Goal: Task Accomplishment & Management: Use online tool/utility

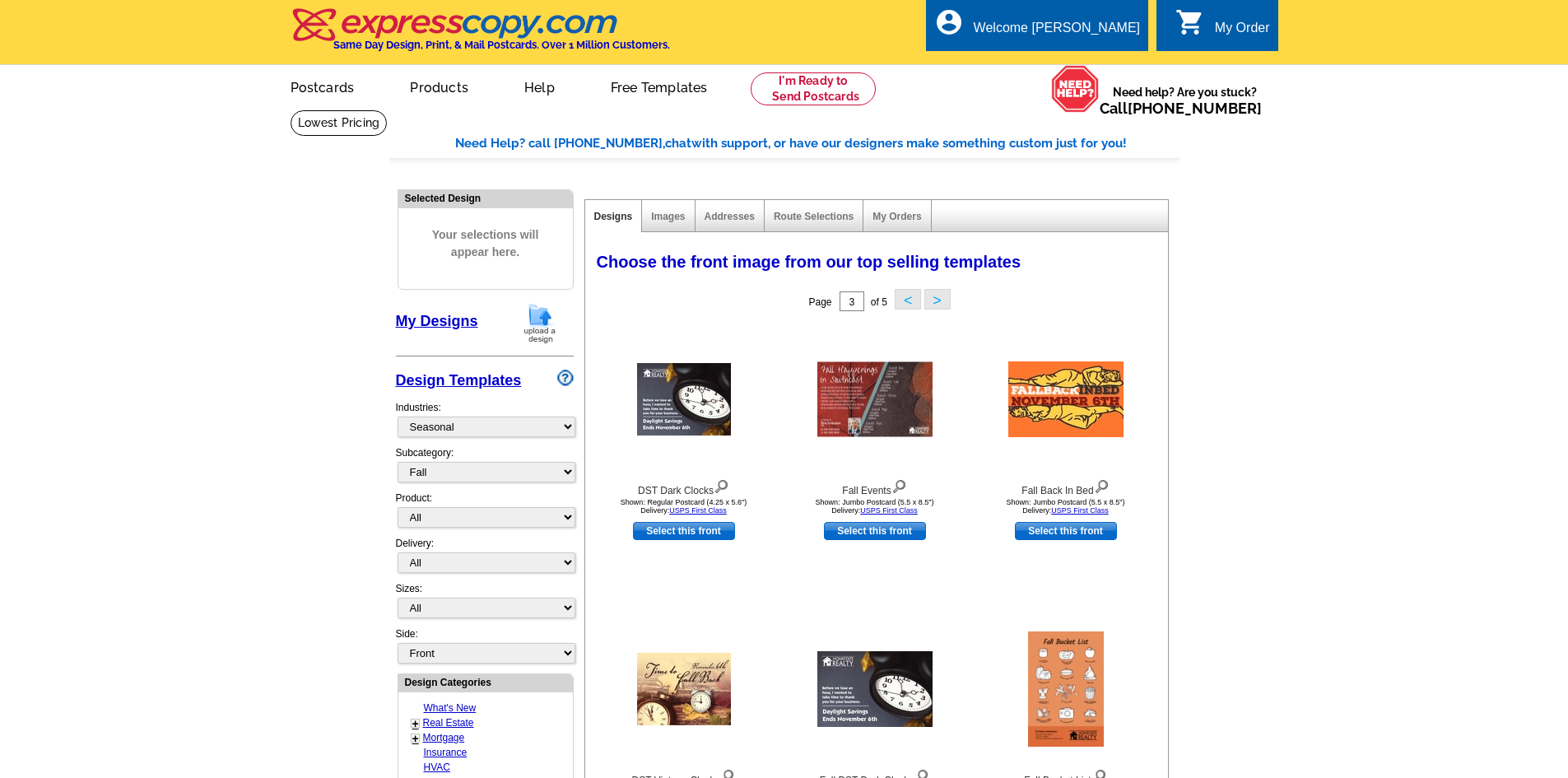
select select "816"
select select "818"
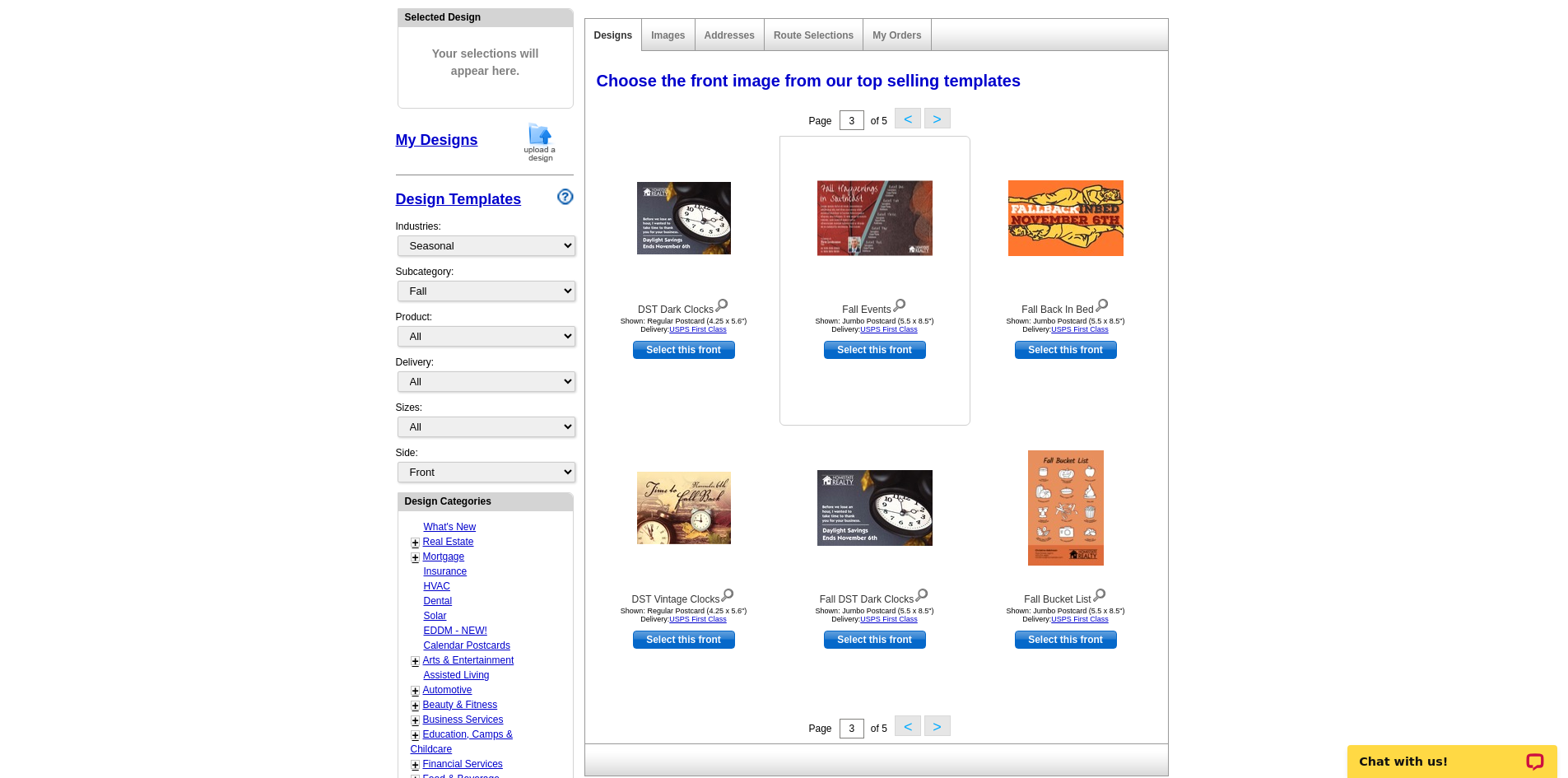
scroll to position [82, 0]
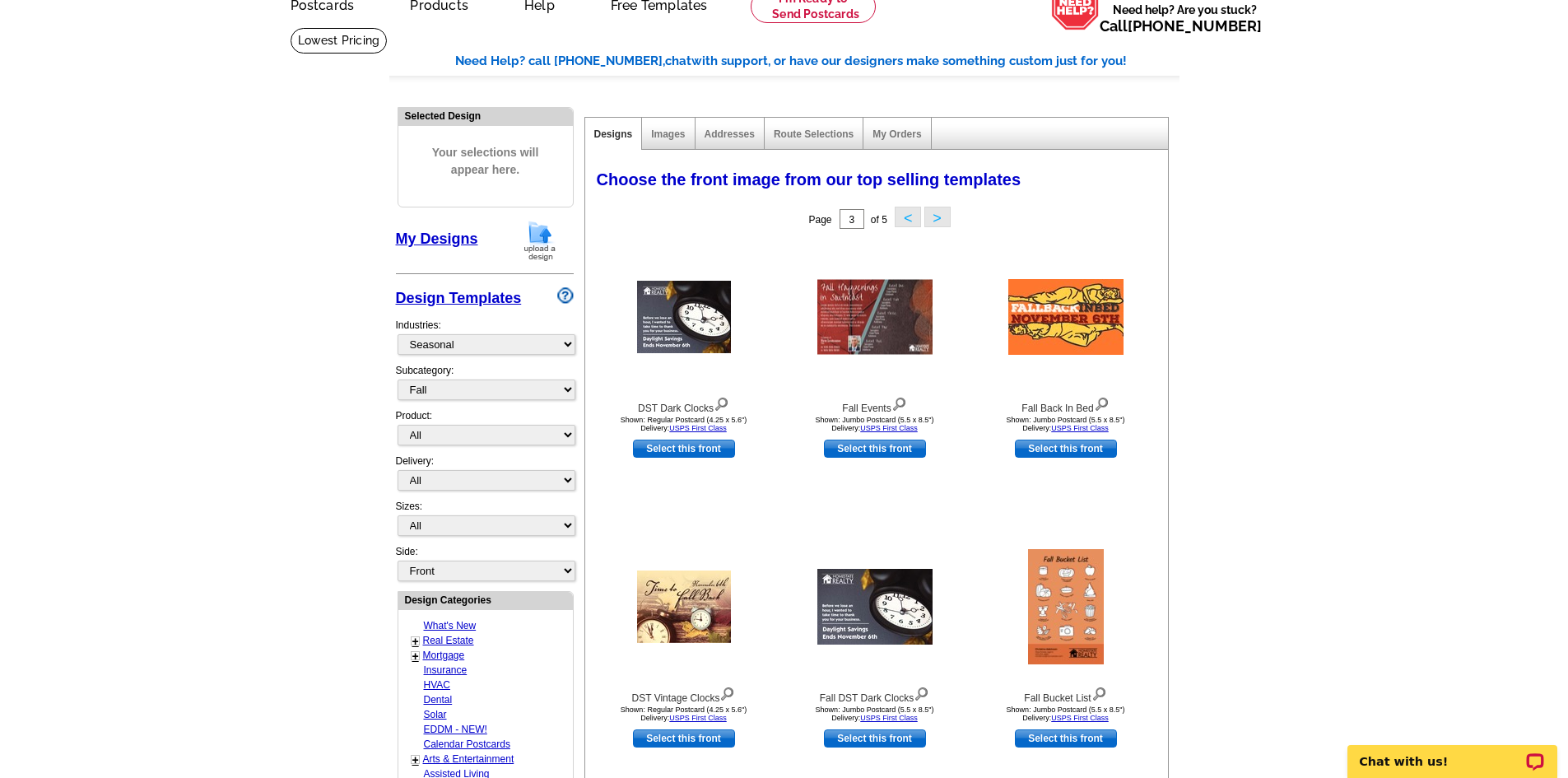
click at [933, 215] on button ">" at bounding box center [937, 217] width 26 height 20
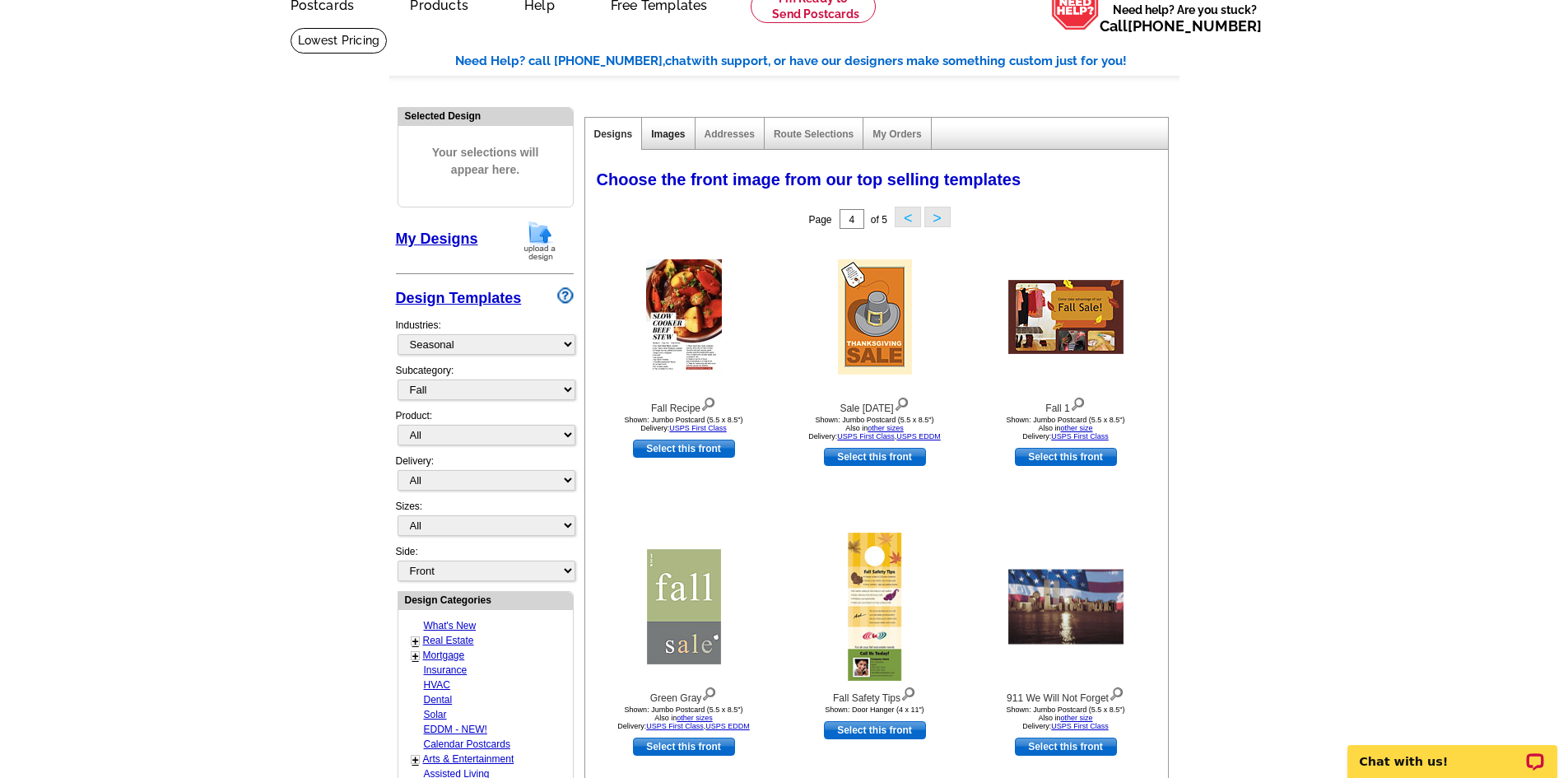
click at [659, 136] on link "Images" at bounding box center [668, 134] width 33 height 11
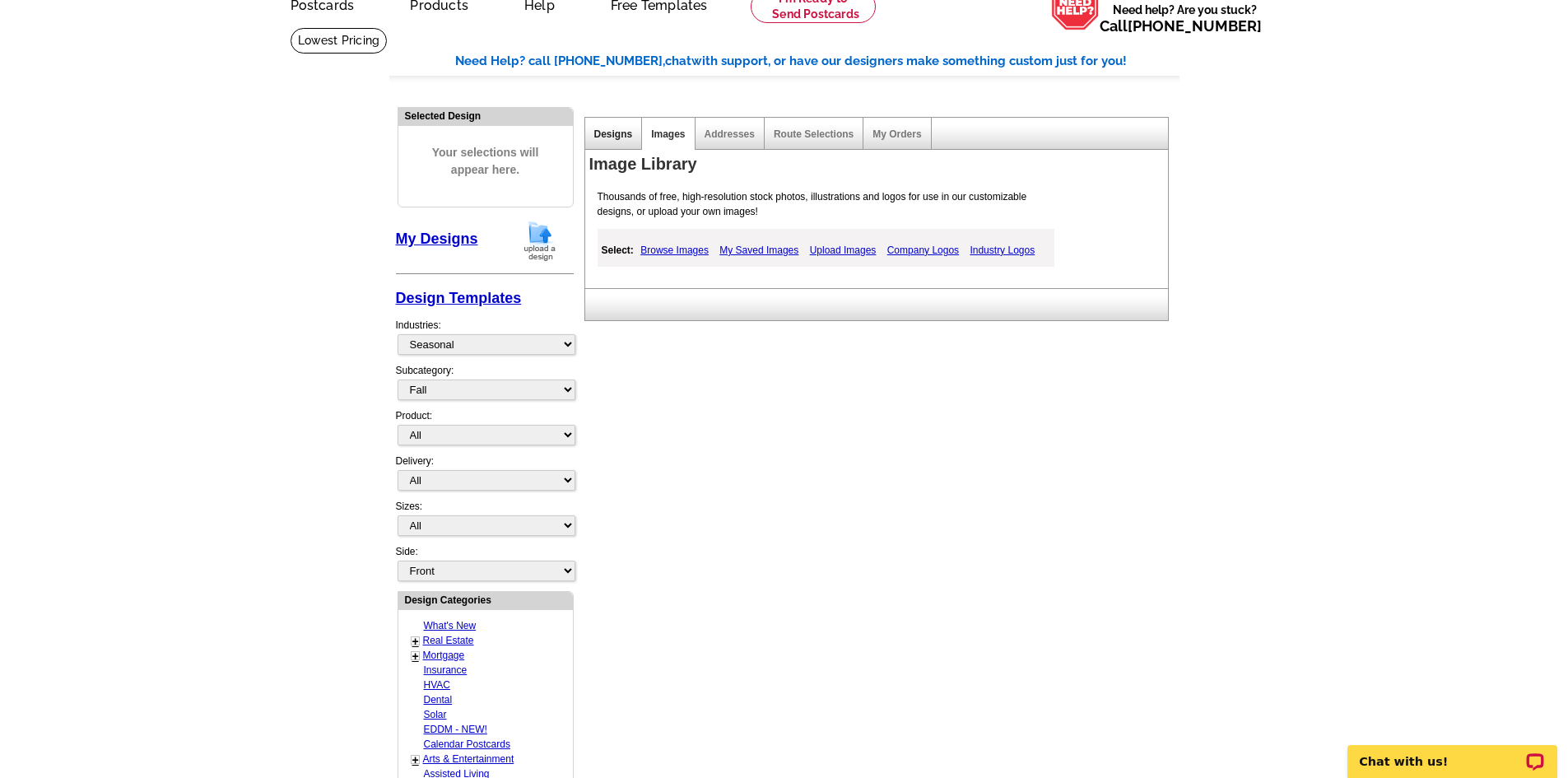
click at [626, 134] on link "Designs" at bounding box center [614, 134] width 39 height 11
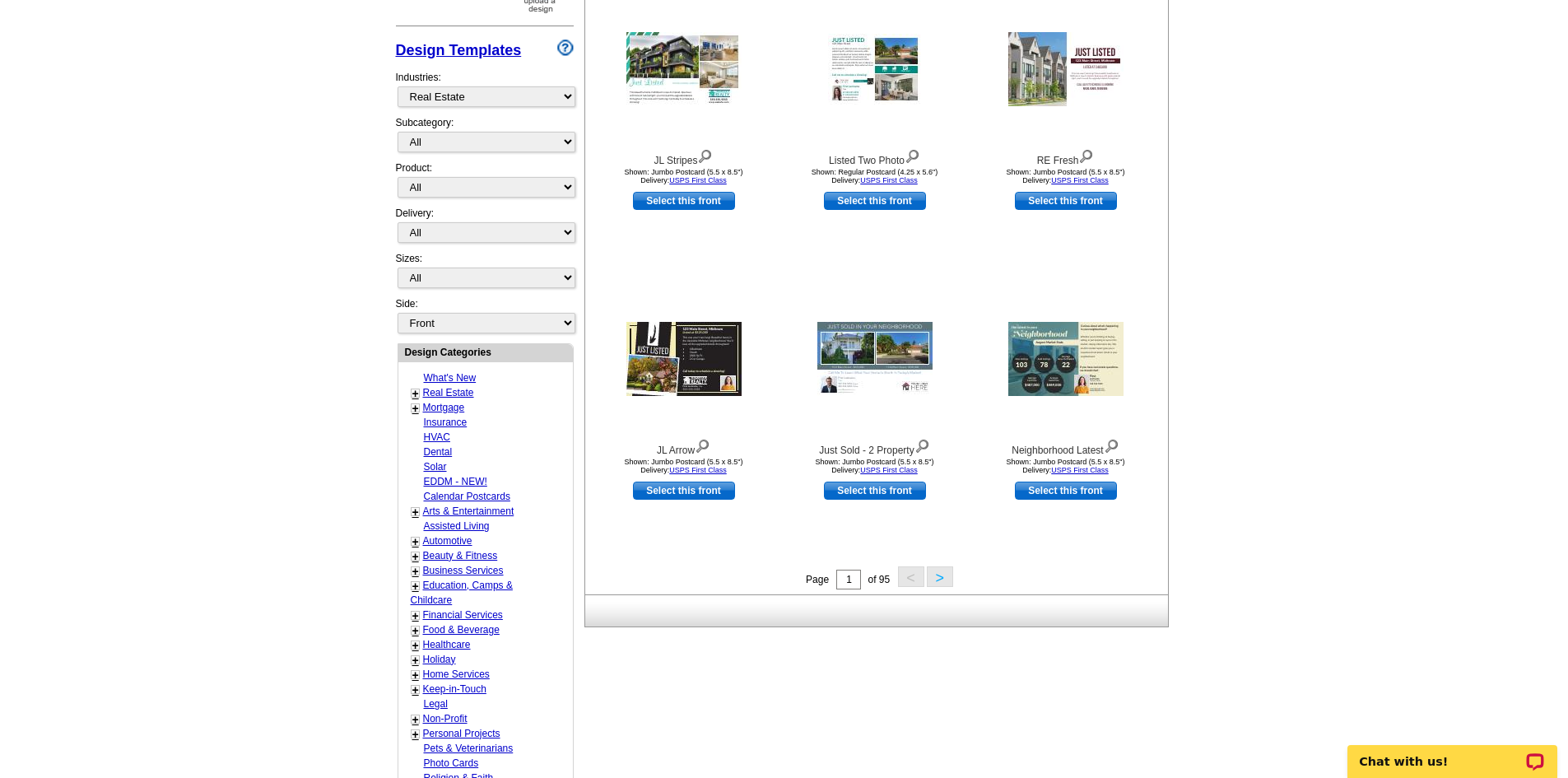
scroll to position [576, 0]
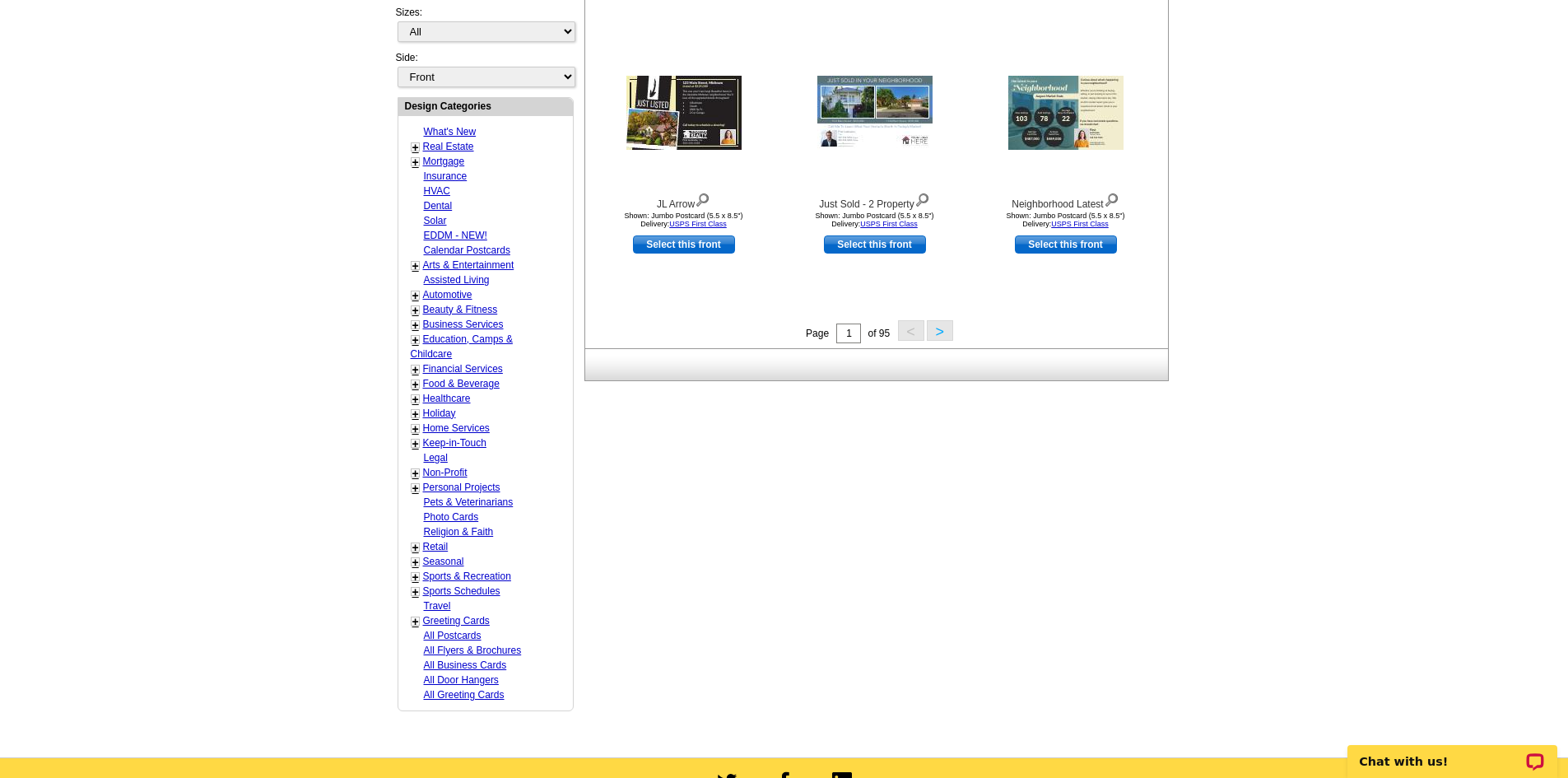
click at [416, 565] on link "+" at bounding box center [415, 562] width 6 height 13
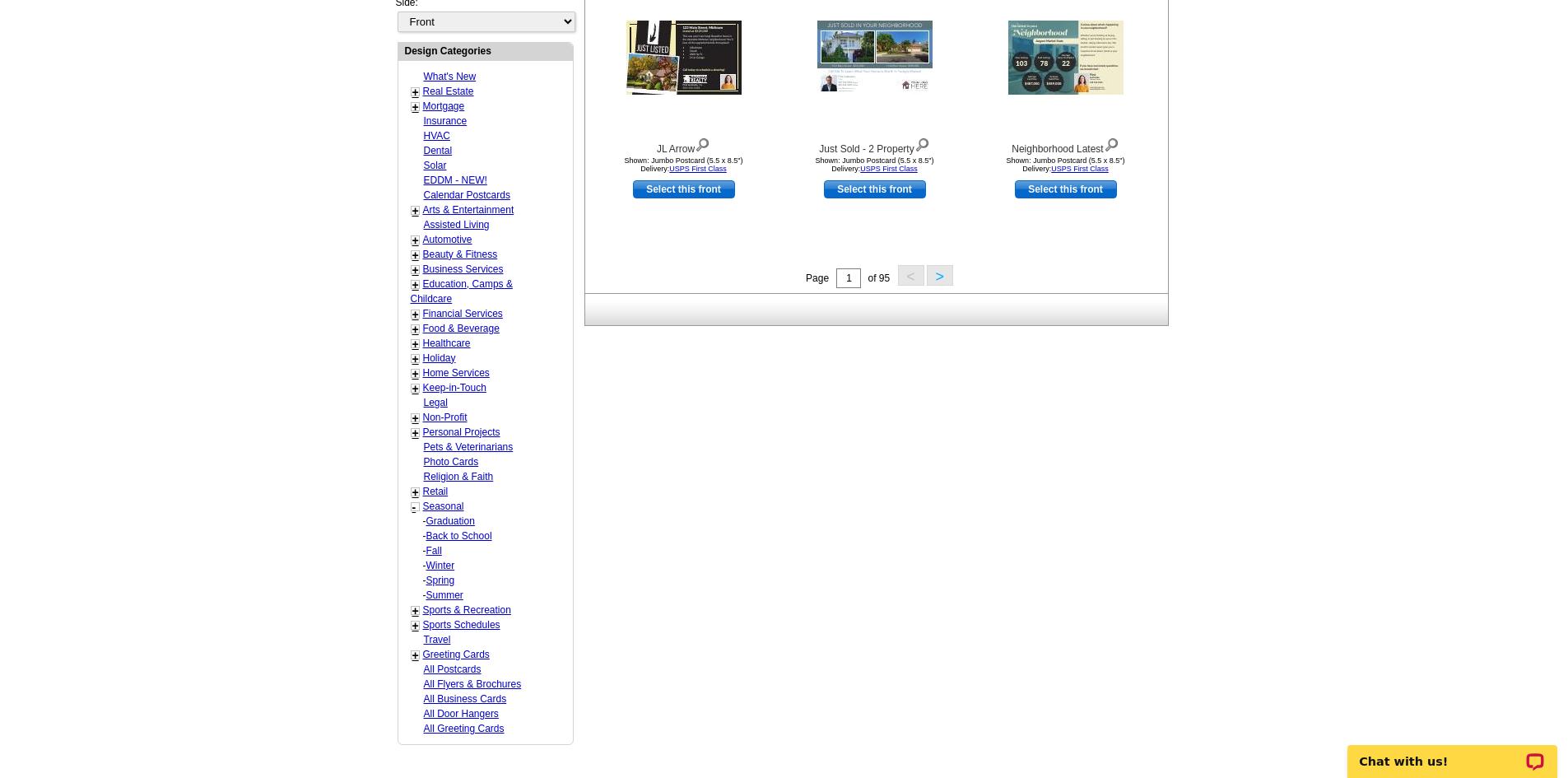
scroll to position [659, 0]
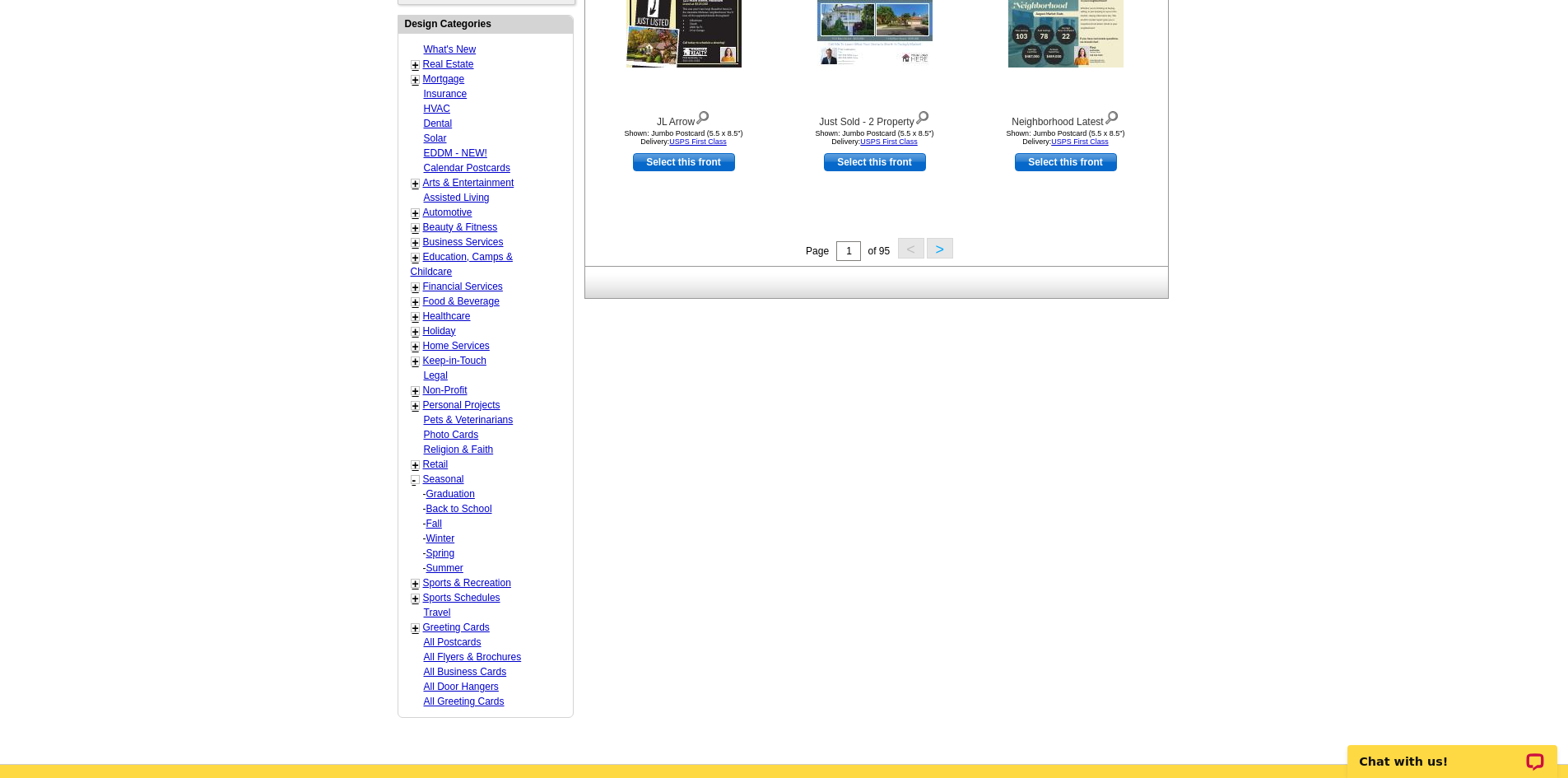
click at [436, 522] on link "Fall" at bounding box center [434, 523] width 16 height 11
select select "816"
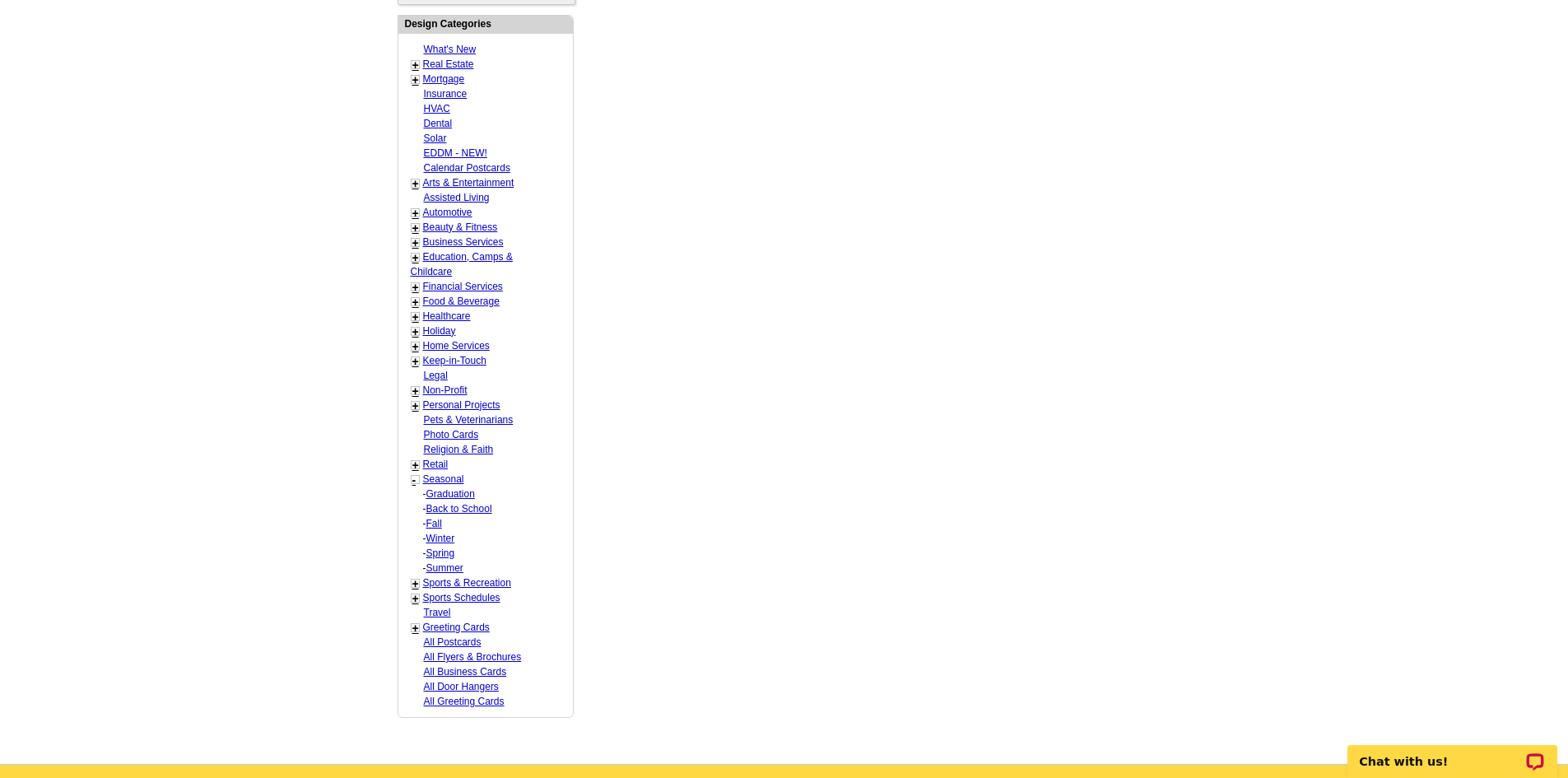
select select "818"
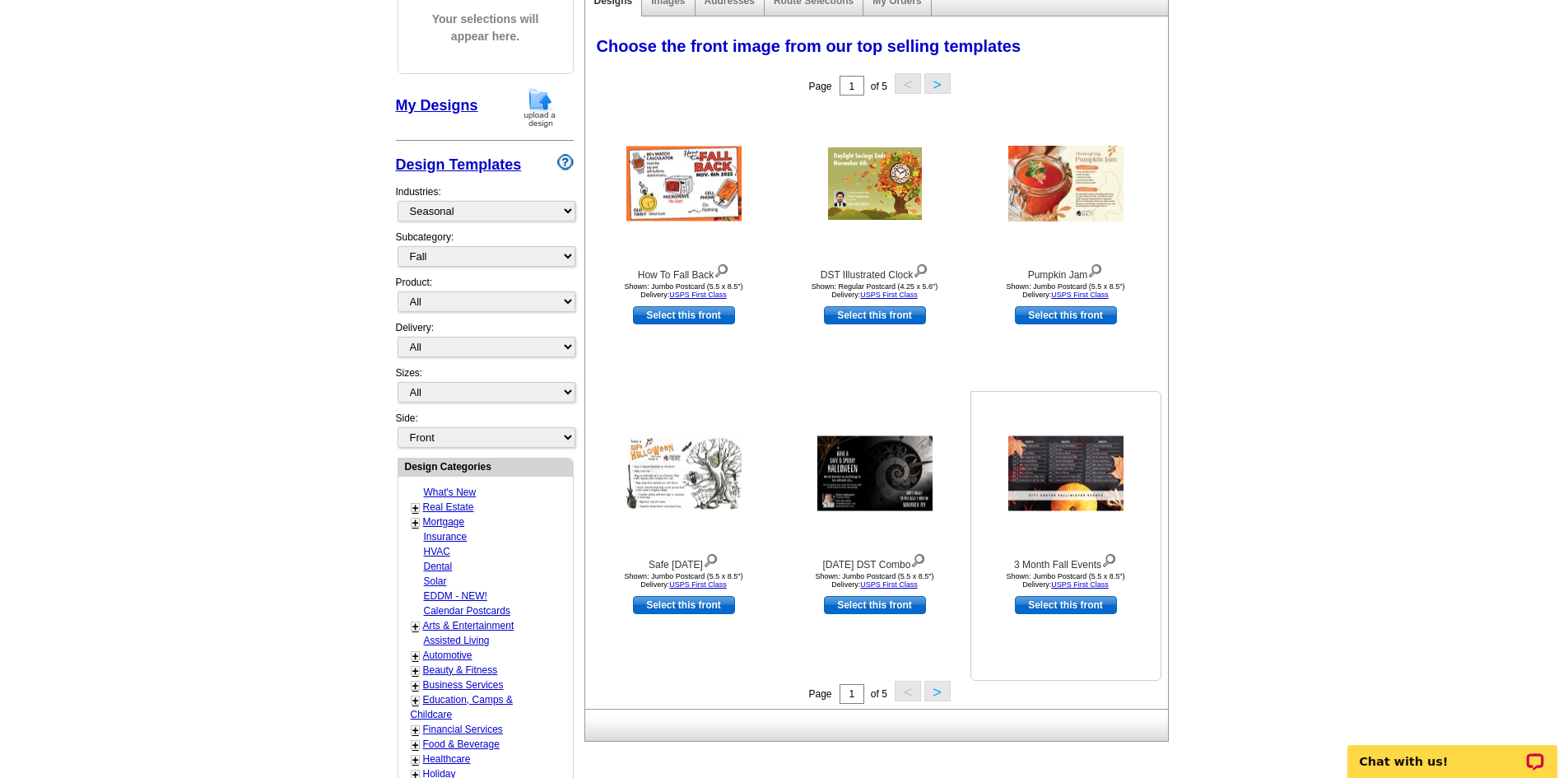
scroll to position [244, 0]
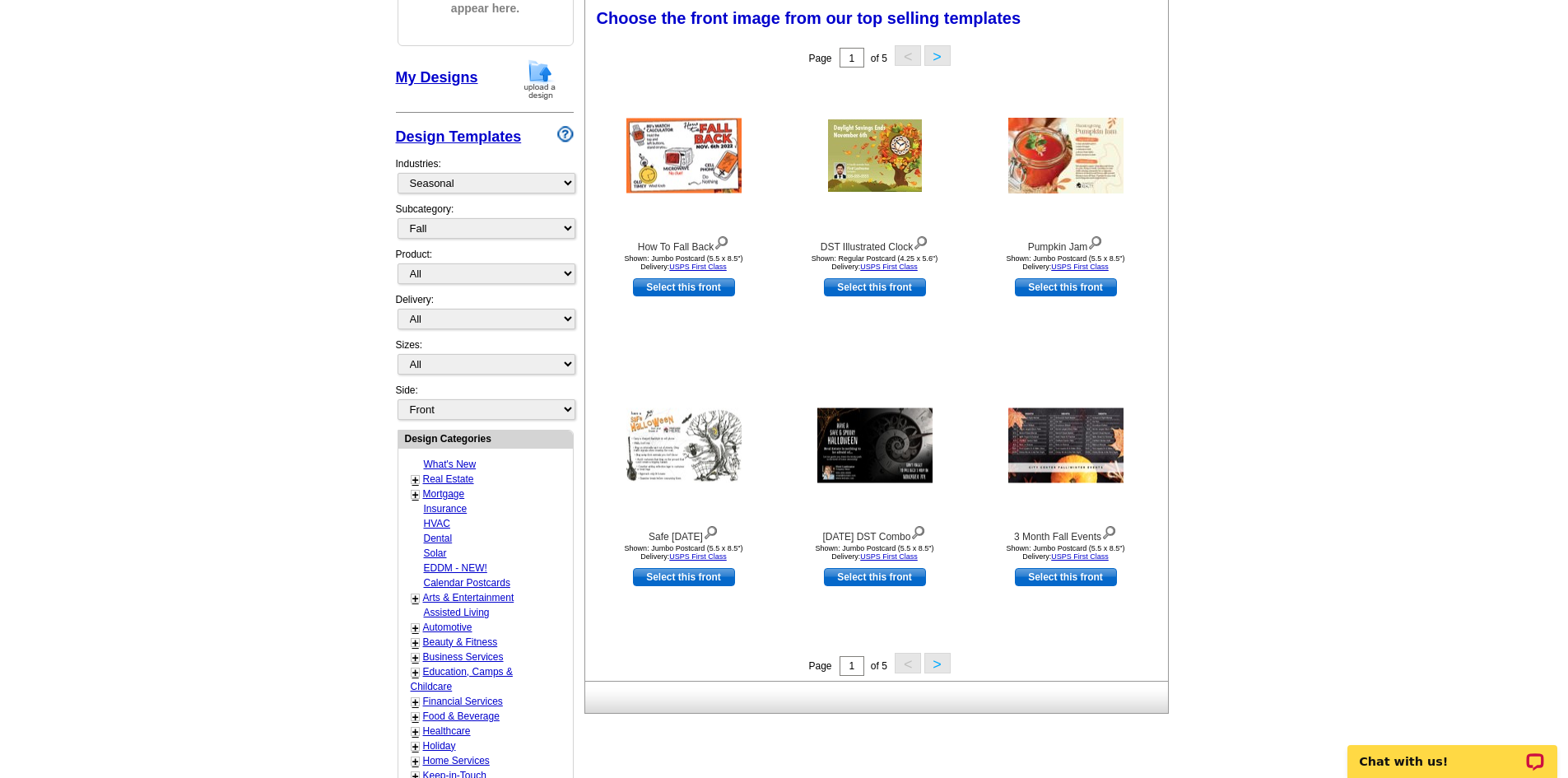
click at [936, 56] on button ">" at bounding box center [937, 55] width 26 height 20
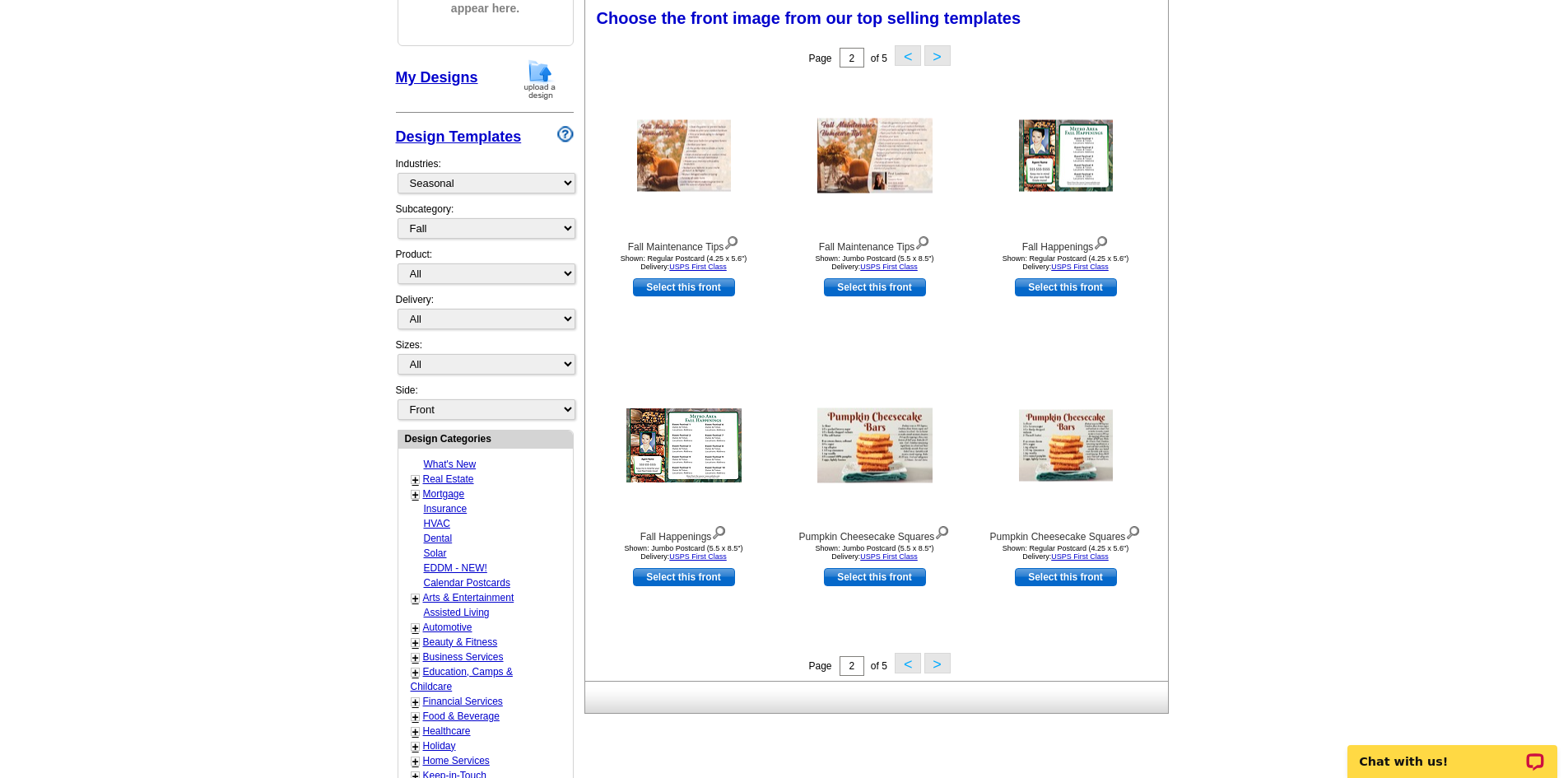
click at [930, 56] on button ">" at bounding box center [937, 55] width 26 height 20
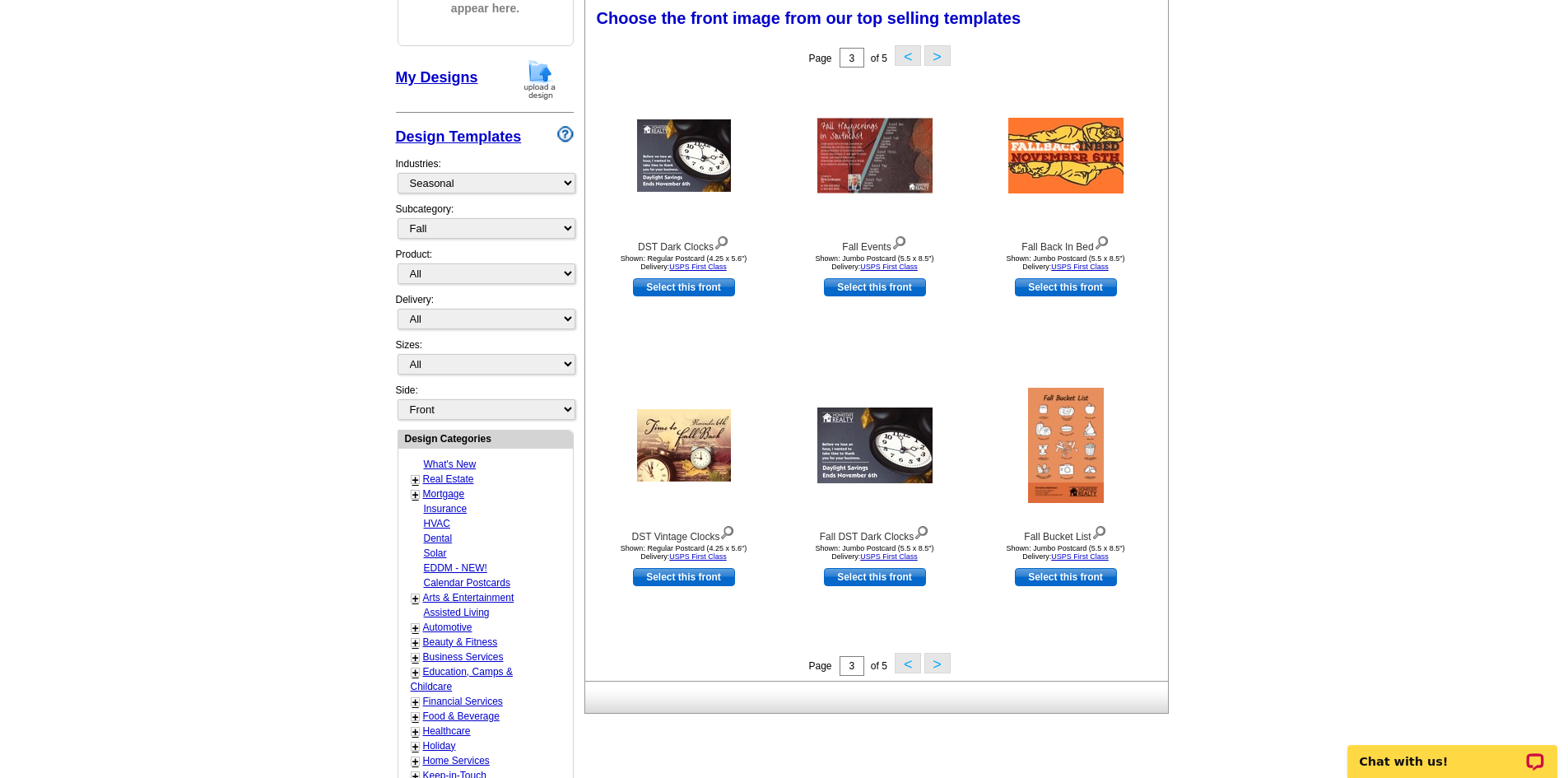
click at [936, 50] on button ">" at bounding box center [937, 55] width 26 height 20
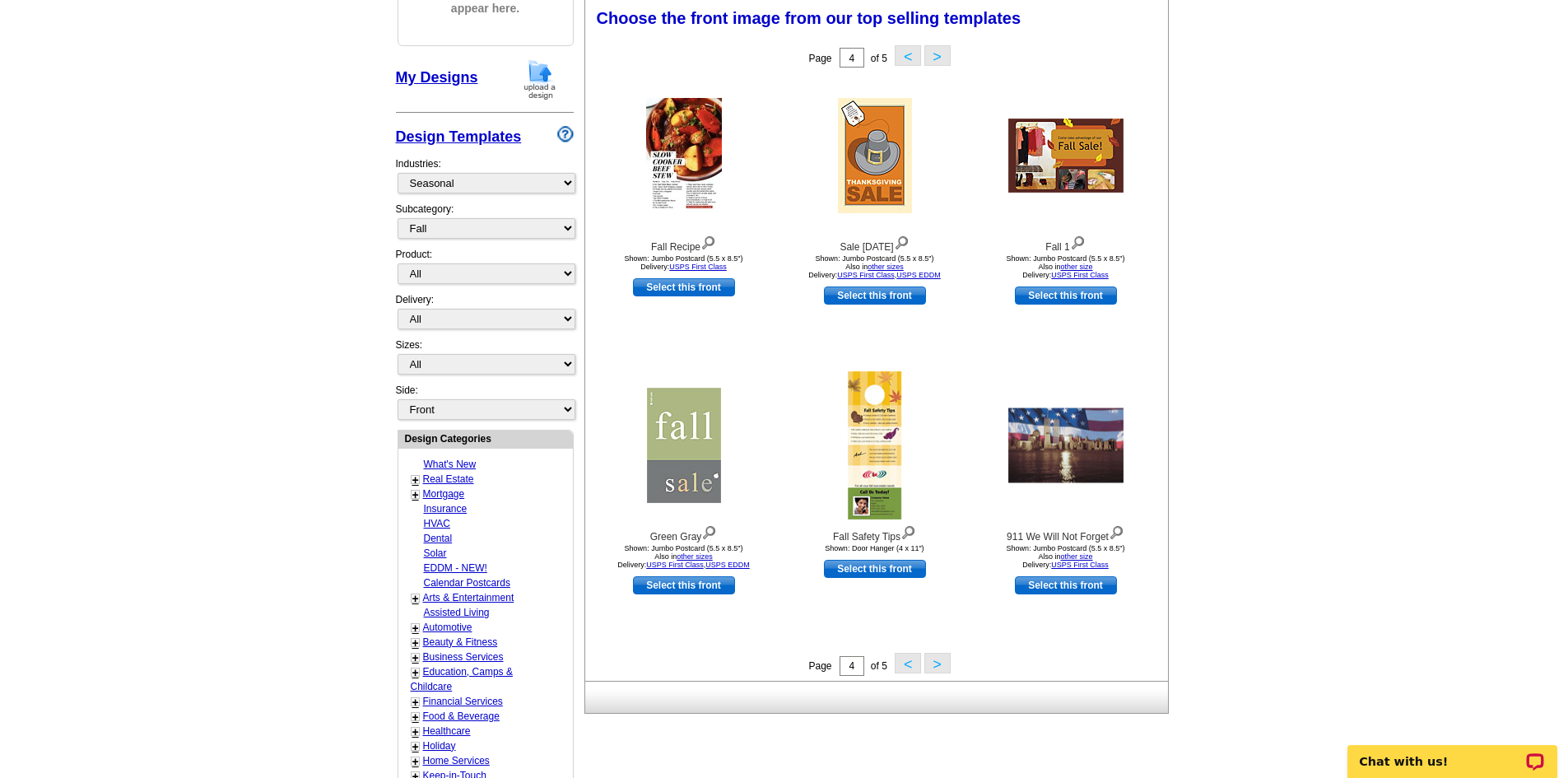
click at [936, 56] on button ">" at bounding box center [937, 55] width 26 height 20
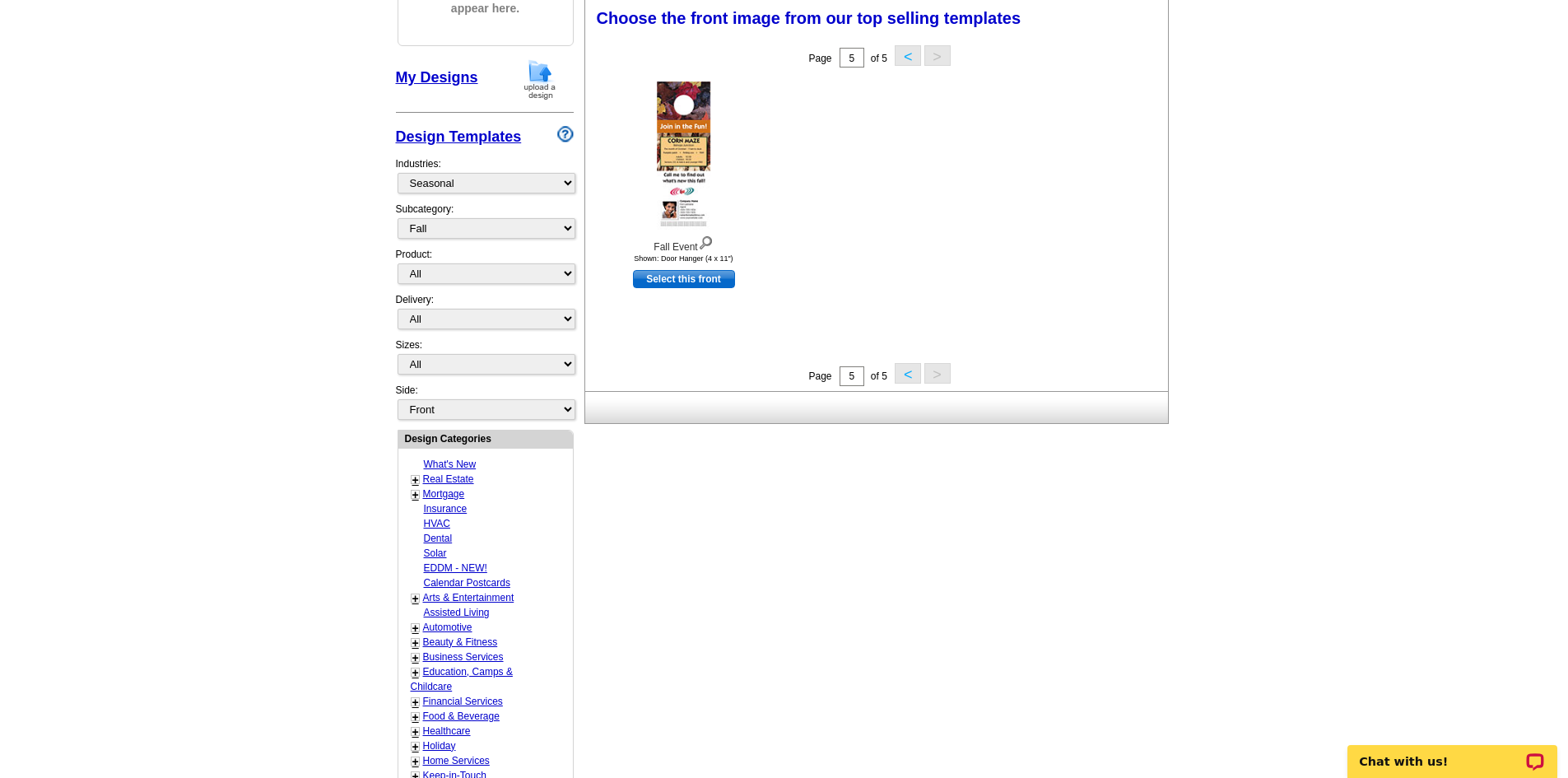
click at [908, 56] on button "<" at bounding box center [908, 55] width 26 height 20
